Goal: Find specific page/section: Find specific page/section

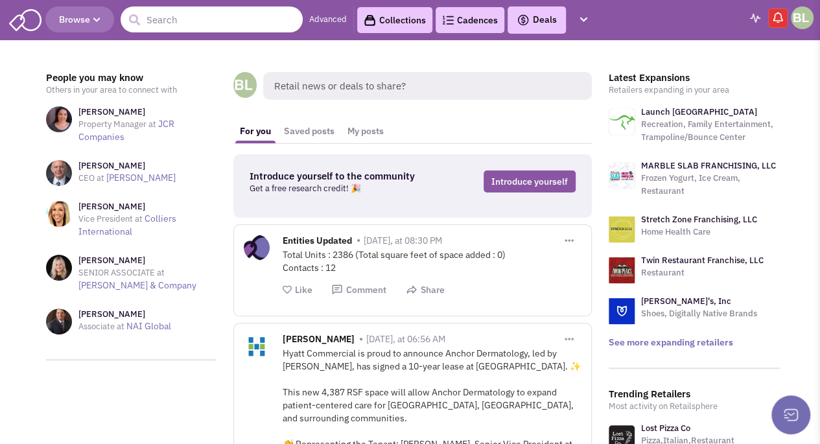
click at [179, 16] on input "text" at bounding box center [212, 19] width 182 height 26
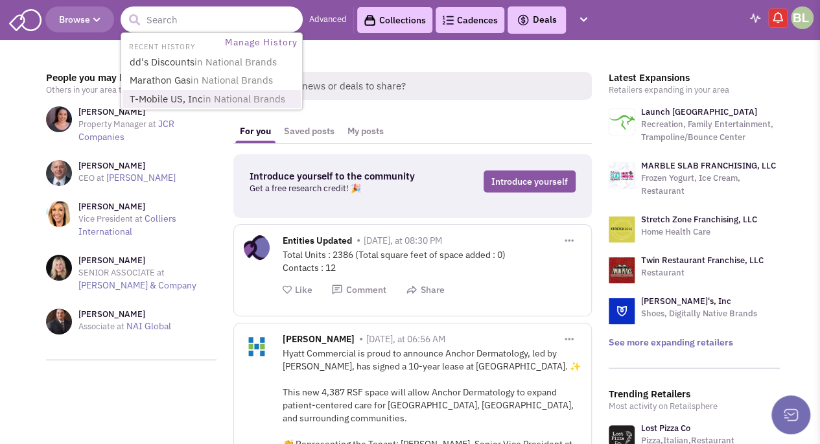
click at [252, 98] on span "in National Brands" at bounding box center [244, 99] width 82 height 12
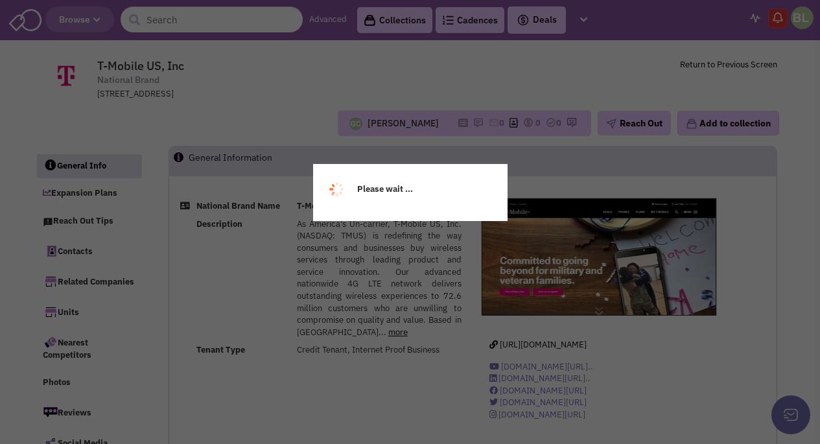
select select
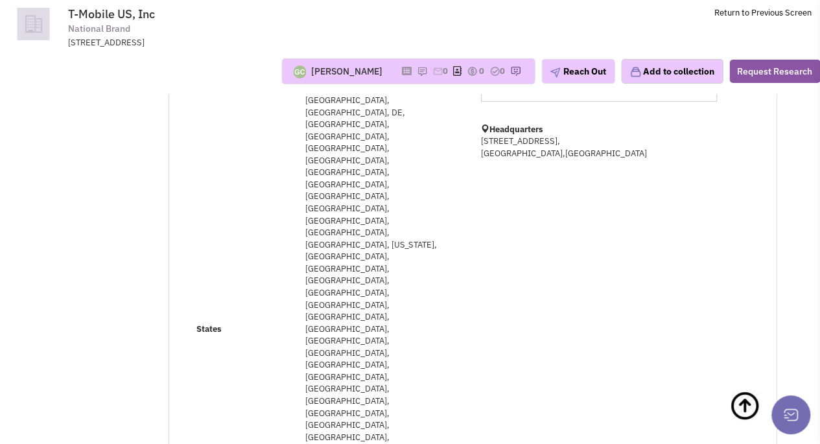
scroll to position [389, 0]
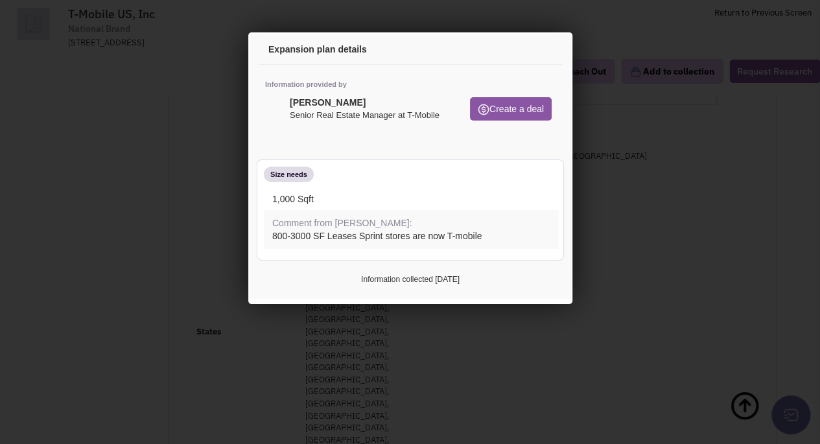
scroll to position [0, 0]
click at [635, 125] on div at bounding box center [410, 222] width 820 height 444
click at [539, 54] on icon at bounding box center [539, 51] width 27 height 31
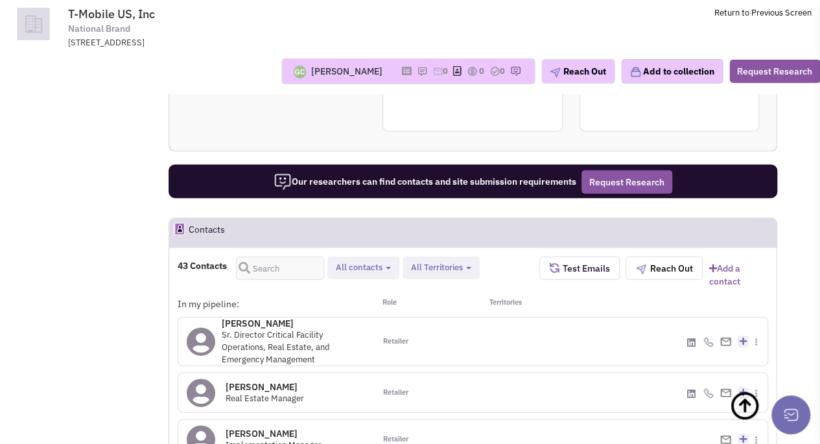
scroll to position [1491, 0]
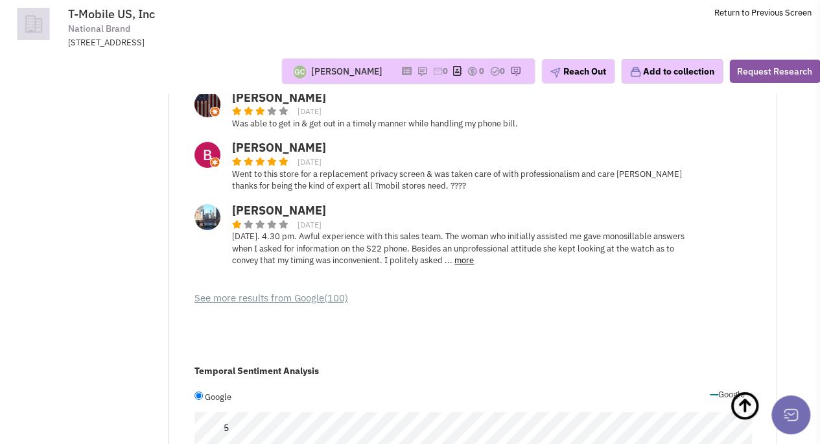
scroll to position [4666, 0]
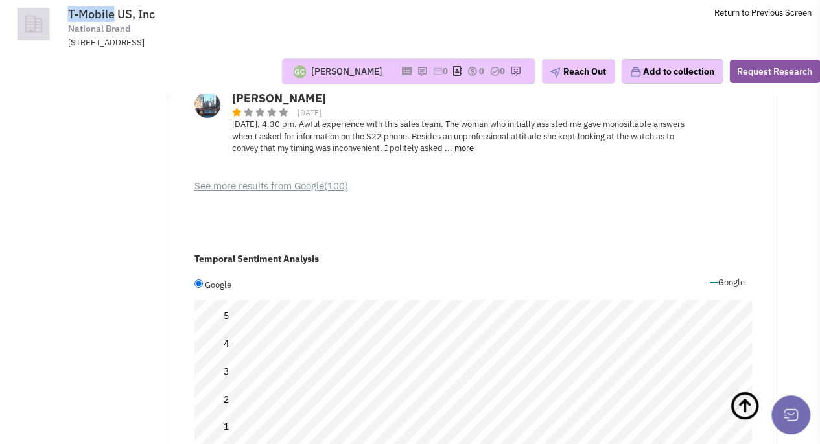
drag, startPoint x: 115, startPoint y: 12, endPoint x: 62, endPoint y: 14, distance: 53.2
click at [62, 14] on tr "T-Mobile US, Inc National Brand 12920 SE 38th Street, Bellevue, WA, 98006 Retur…" at bounding box center [410, 24] width 820 height 49
copy tr "T-Mobile"
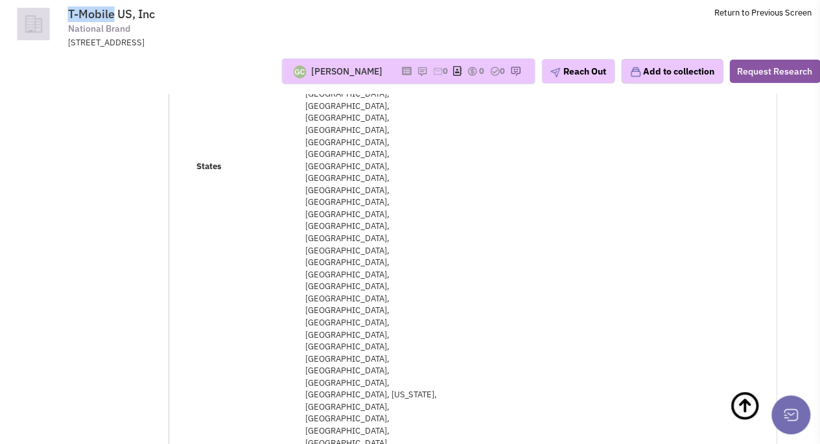
scroll to position [518, 0]
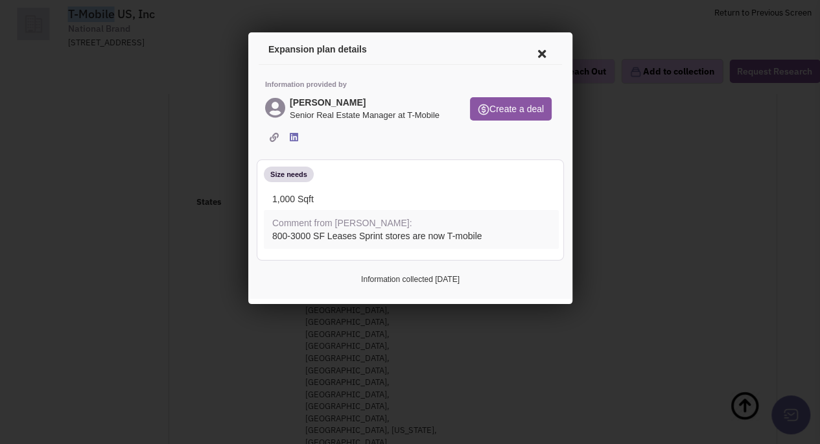
scroll to position [0, 0]
drag, startPoint x: 367, startPoint y: 102, endPoint x: 280, endPoint y: 100, distance: 87.5
click at [280, 100] on div "Zach Spletter Senior Real Estate Manager at T-Mobile" at bounding box center [356, 109] width 188 height 29
copy div "Zach Spletter"
